Goal: Task Accomplishment & Management: Manage account settings

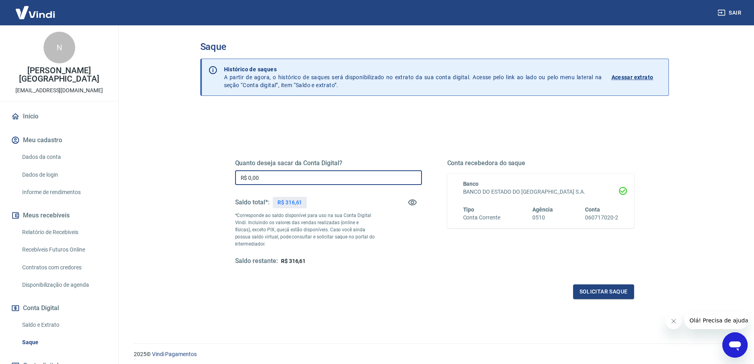
drag, startPoint x: 361, startPoint y: 178, endPoint x: 211, endPoint y: 153, distance: 151.6
click at [211, 153] on div "Quanto deseja sacar da Conta Digital? R$ 0,00 ​ Saldo total*: R$ 316,61 *Corres…" at bounding box center [434, 249] width 468 height 283
type input "R$ 316,61"
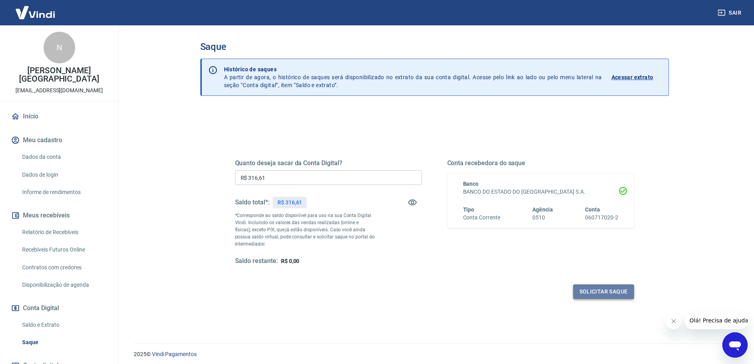
click at [632, 294] on button "Solicitar saque" at bounding box center [603, 291] width 61 height 15
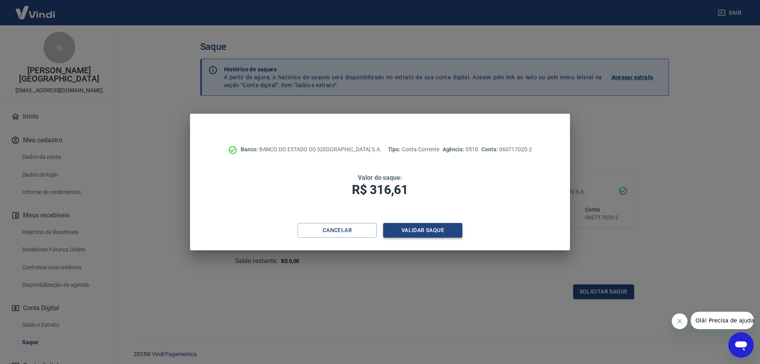
click at [437, 234] on button "Validar saque" at bounding box center [422, 230] width 79 height 15
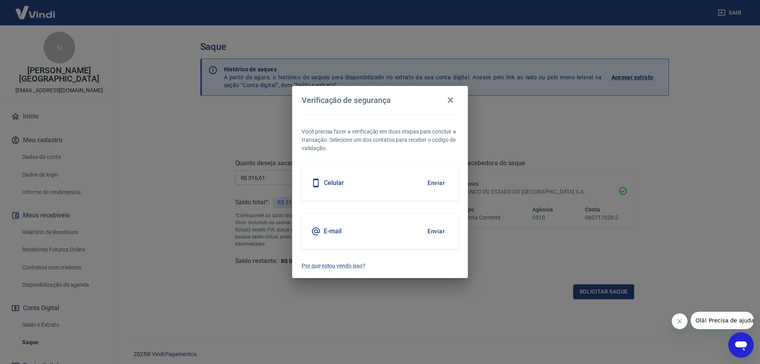
click at [433, 231] on button "Enviar" at bounding box center [436, 231] width 26 height 17
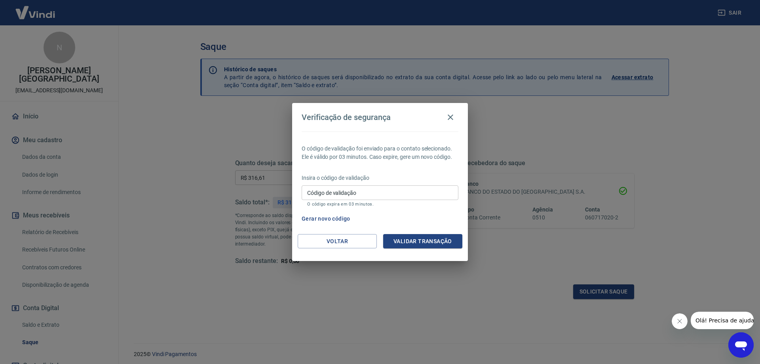
click at [318, 192] on input "Código de validação" at bounding box center [380, 192] width 157 height 15
type input "198404"
click at [407, 245] on button "Validar transação" at bounding box center [422, 241] width 79 height 15
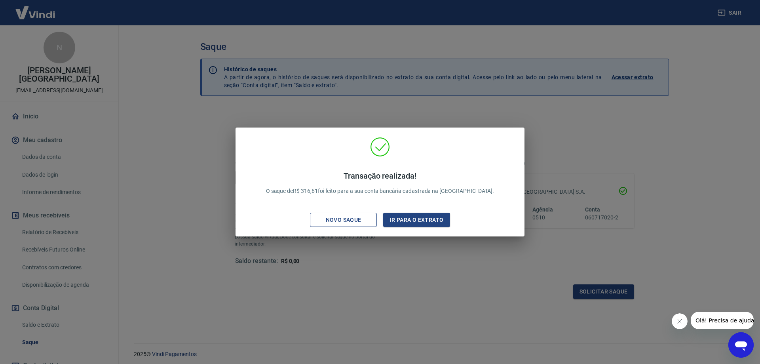
click at [344, 221] on div "Novo saque" at bounding box center [343, 220] width 55 height 10
